Goal: Find specific page/section: Find specific page/section

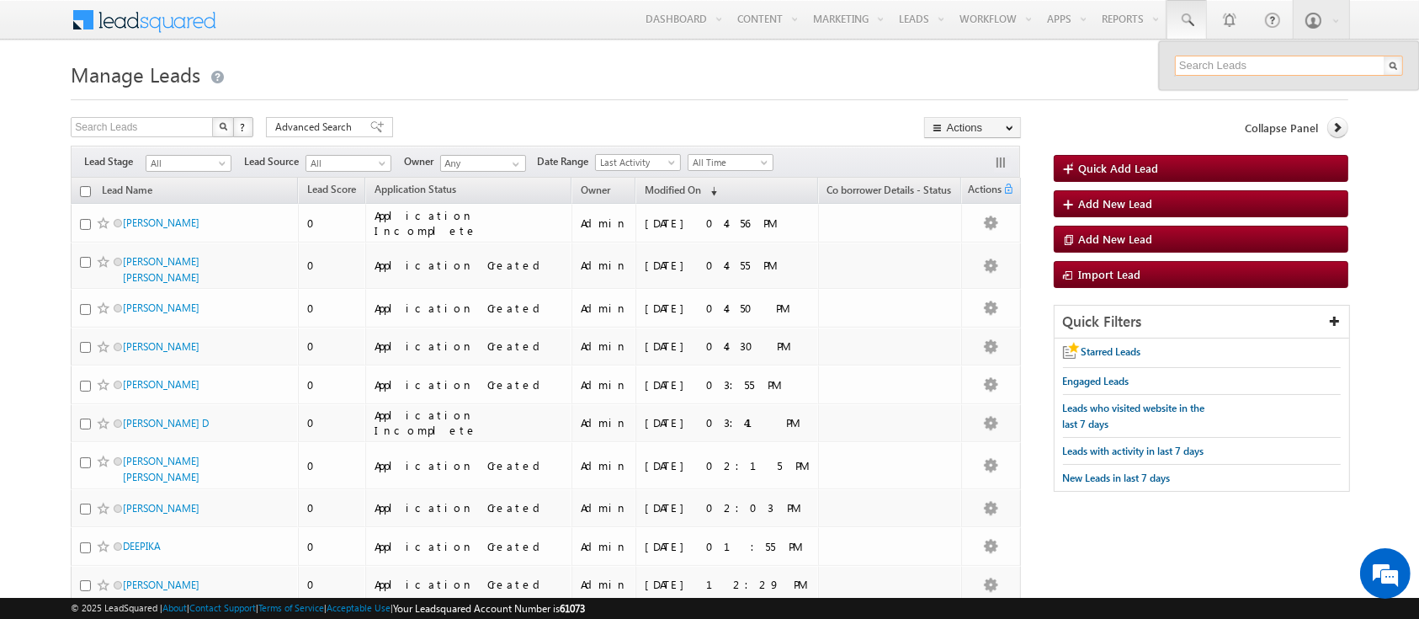
click at [1222, 56] on input "text" at bounding box center [1289, 66] width 228 height 20
paste input "SME0001238"
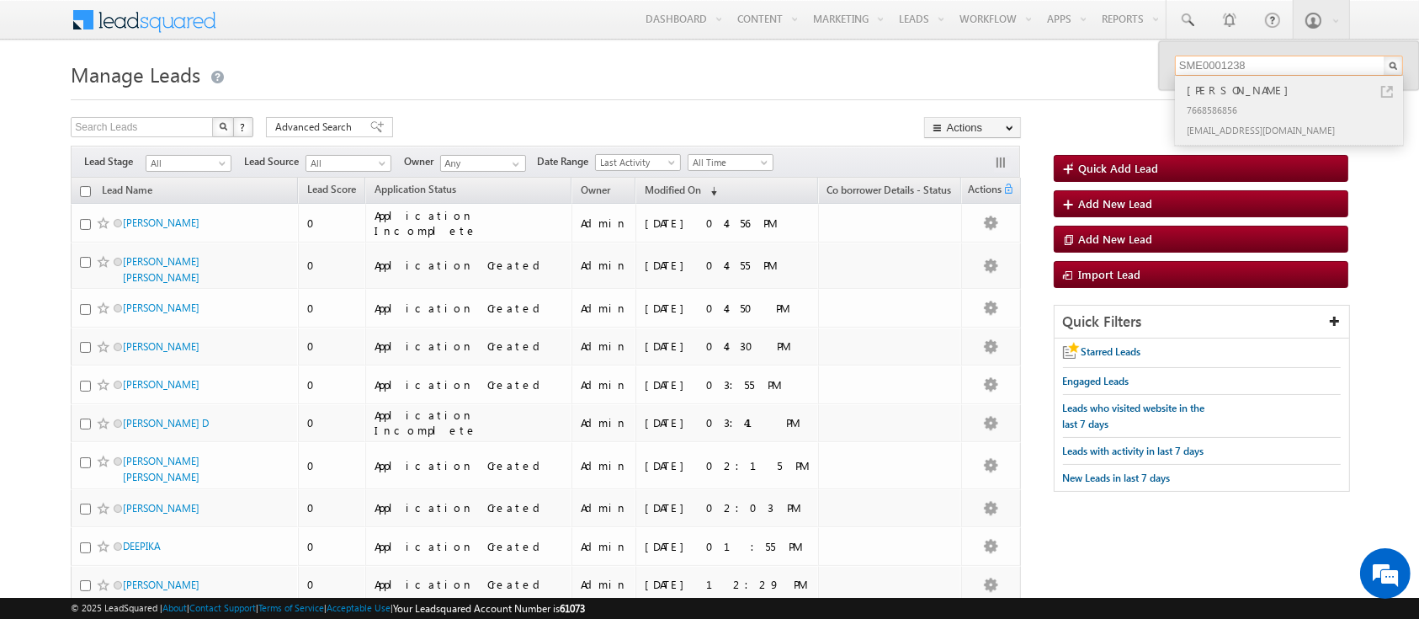
type input "SME0001238"
click at [1261, 109] on div "7668586856" at bounding box center [1297, 109] width 226 height 20
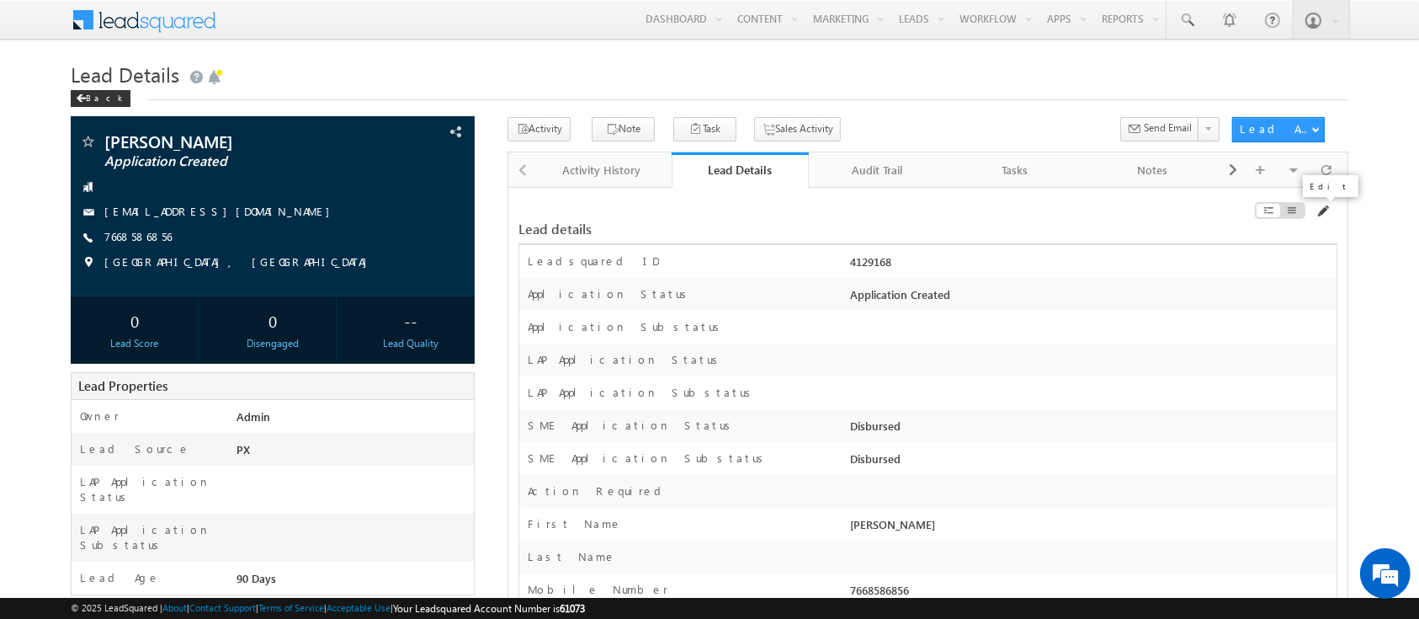
click at [1318, 212] on span at bounding box center [1322, 211] width 13 height 13
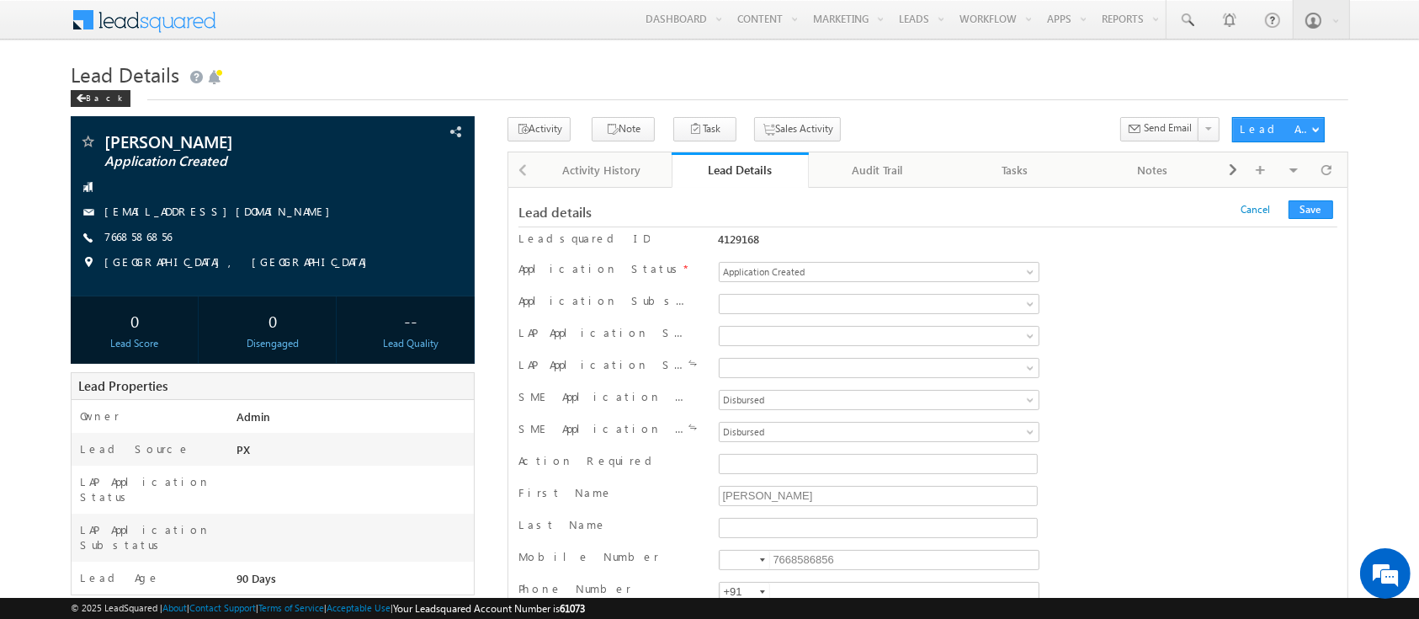
click at [725, 249] on div "4129168" at bounding box center [879, 243] width 329 height 24
click at [743, 239] on div "4129168" at bounding box center [879, 239] width 321 height 14
copy div "4129168"
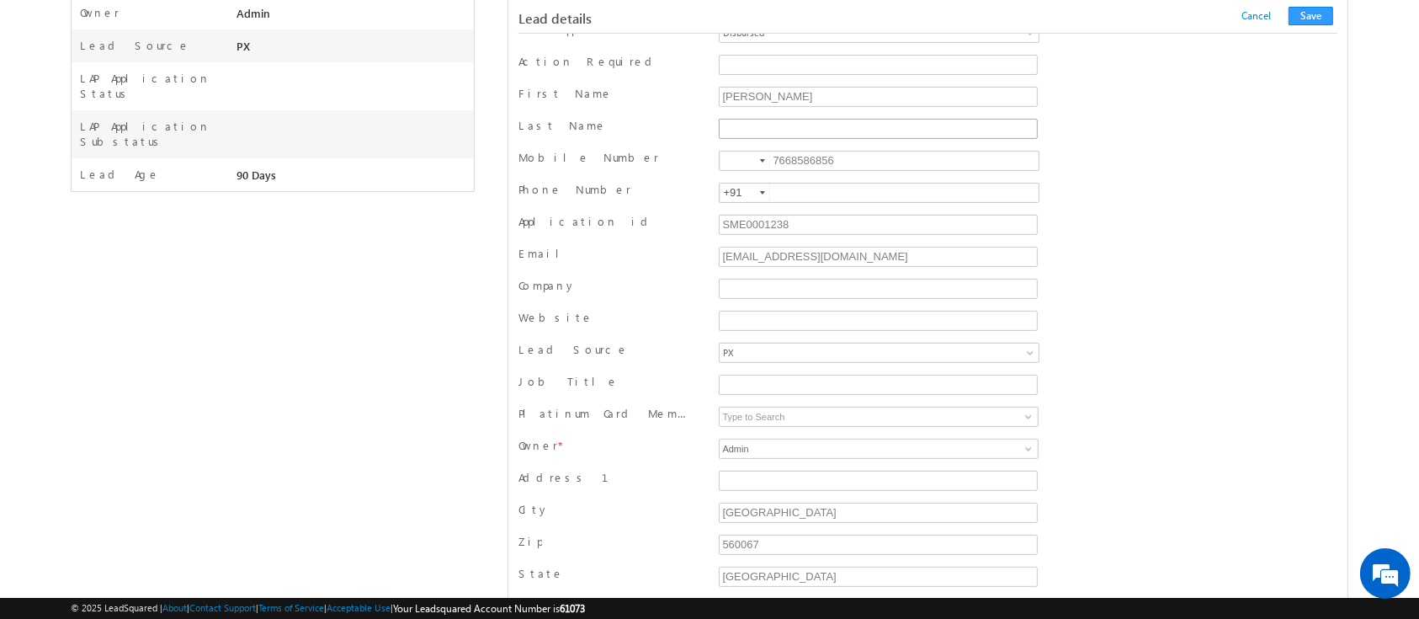
scroll to position [402, 0]
click at [778, 225] on input "SME0001238" at bounding box center [878, 226] width 319 height 20
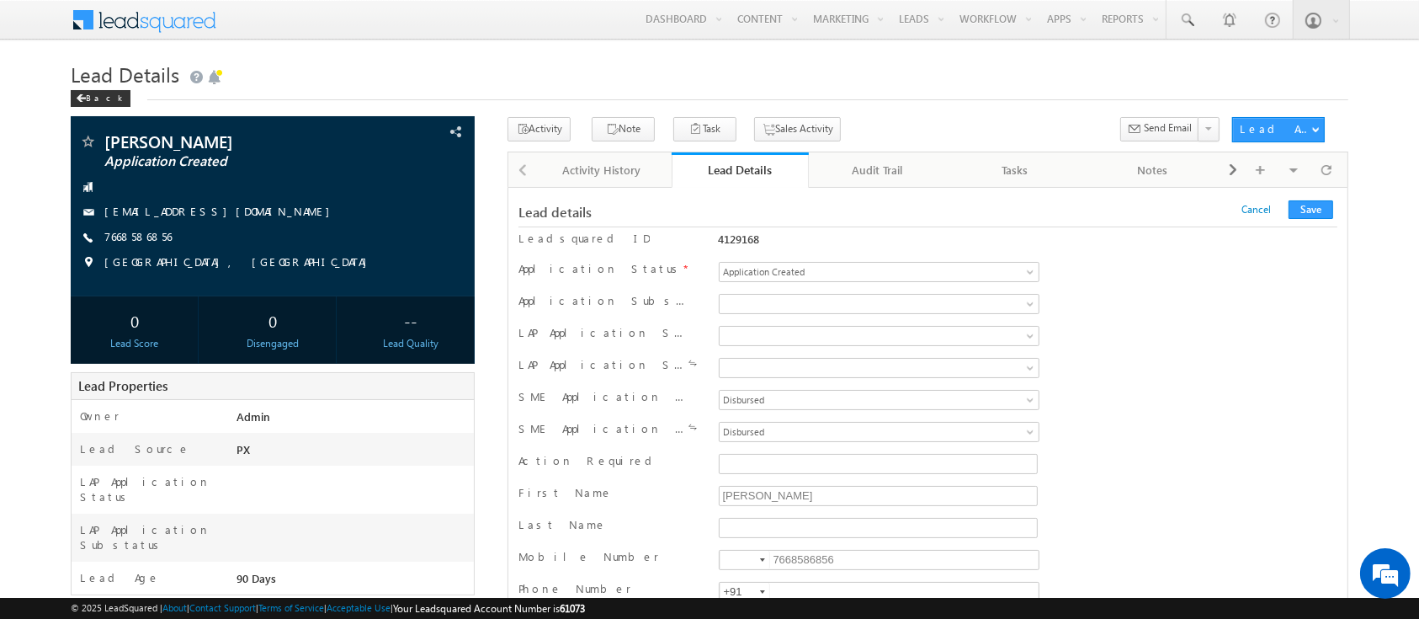
click at [733, 232] on div "4129168" at bounding box center [879, 239] width 321 height 14
copy div "4129168"
